Goal: Task Accomplishment & Management: Complete application form

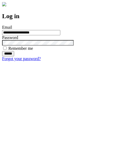
type input "**********"
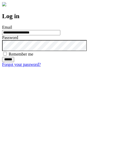
click at [14, 62] on input "******" at bounding box center [8, 59] width 12 height 5
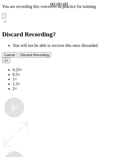
type input "**********"
